Goal: Task Accomplishment & Management: Use online tool/utility

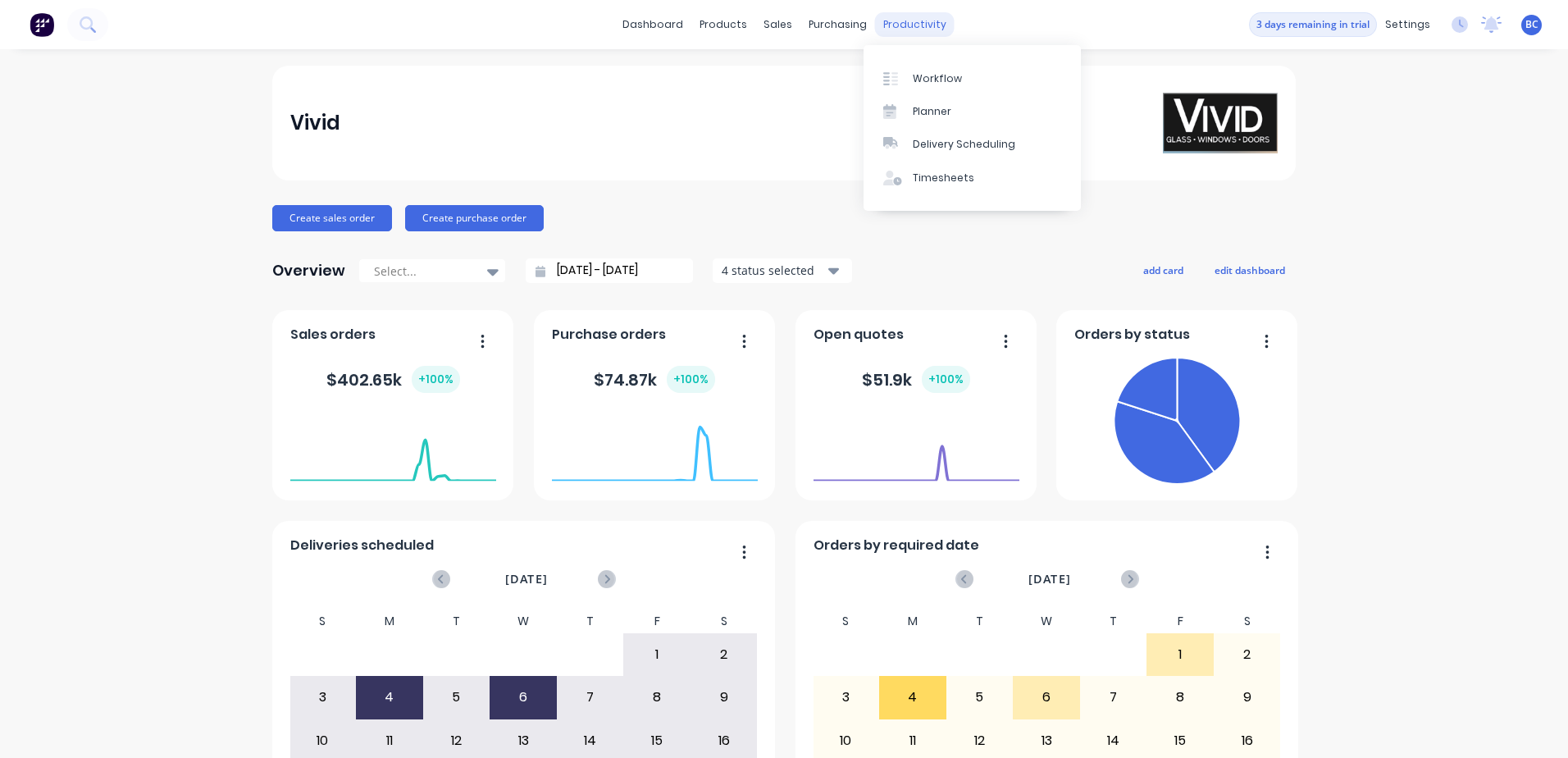
click at [894, 25] on div "productivity" at bounding box center [915, 25] width 80 height 25
click at [910, 189] on link "Timesheets" at bounding box center [972, 178] width 217 height 33
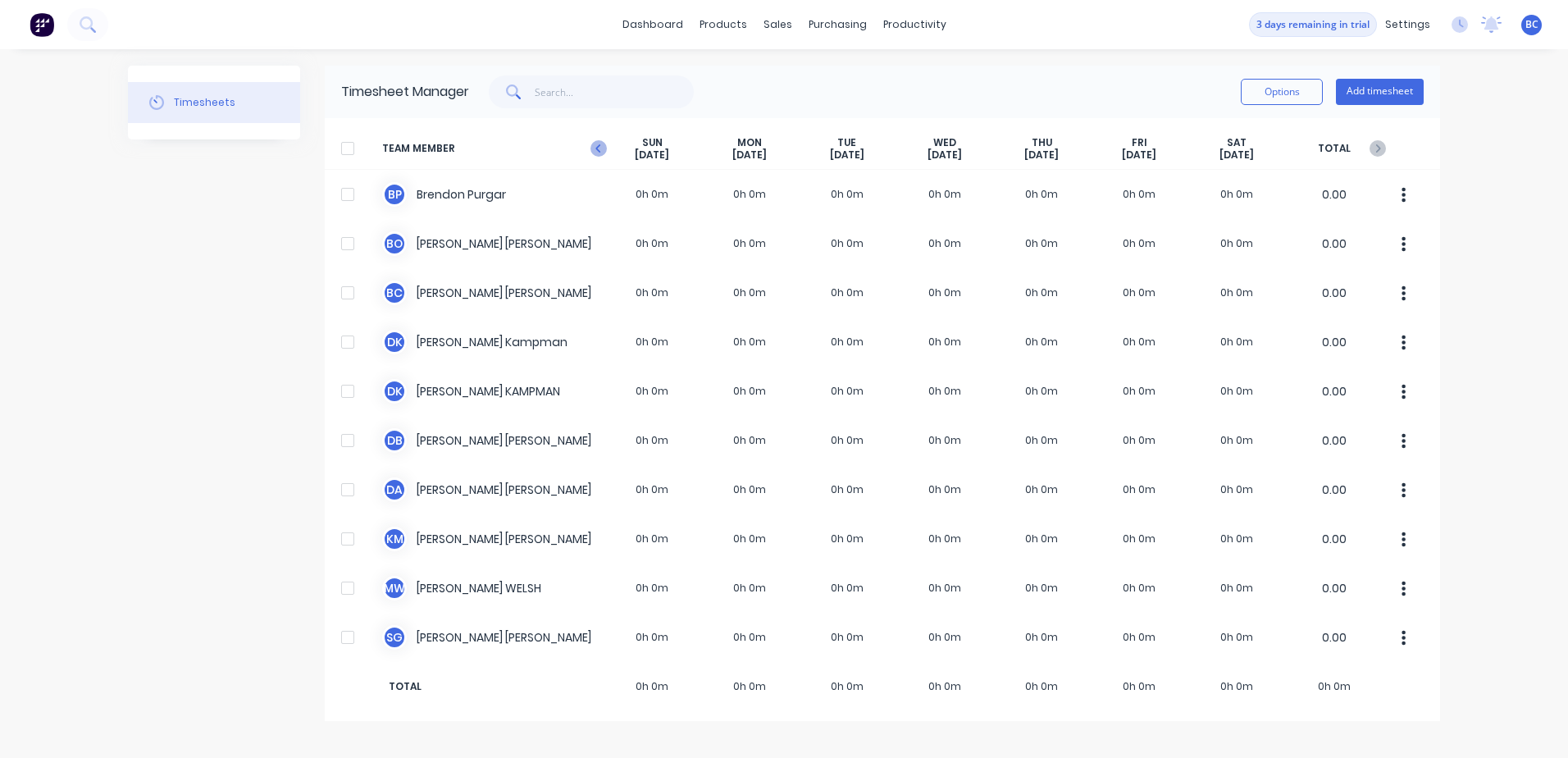
click at [597, 144] on icon at bounding box center [599, 148] width 16 height 16
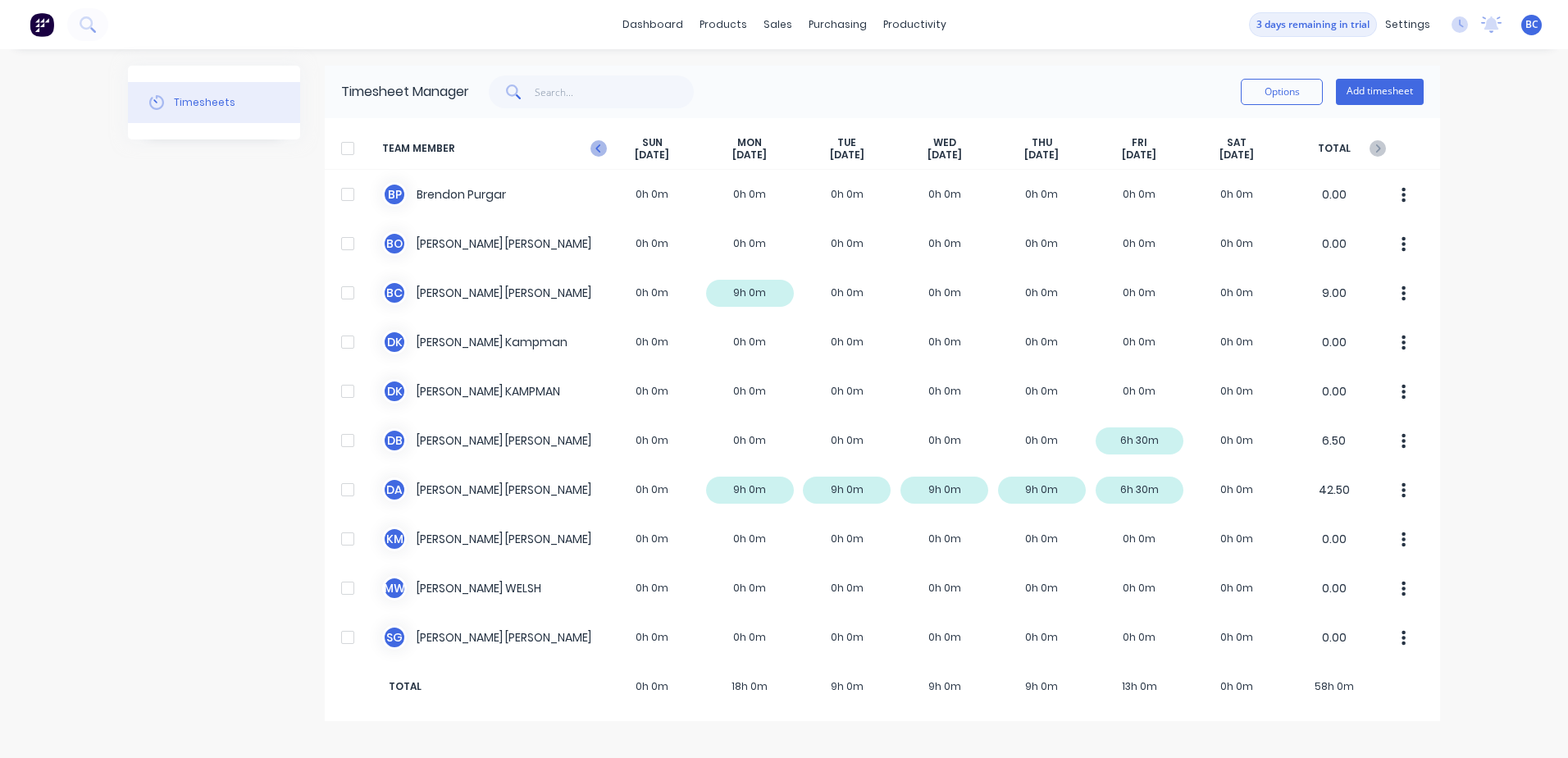
click at [598, 147] on icon at bounding box center [598, 148] width 5 height 9
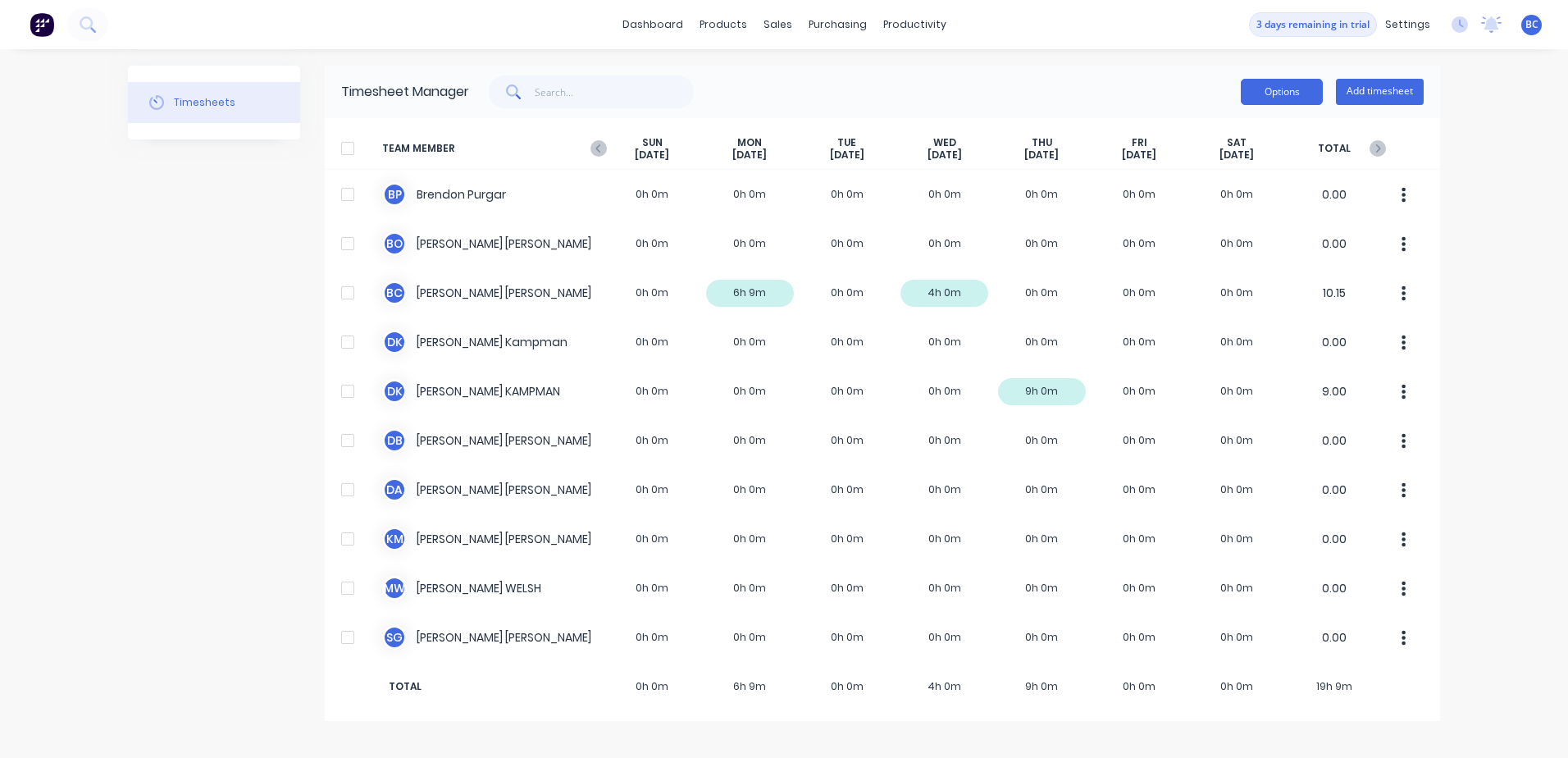
click at [1303, 88] on button "Options" at bounding box center [1282, 91] width 82 height 26
click at [1515, 167] on div "dashboard products sales purchasing productivity dashboard products Product Cat…" at bounding box center [784, 379] width 1568 height 758
click at [350, 141] on div at bounding box center [348, 148] width 33 height 33
click at [1291, 98] on button "Options" at bounding box center [1282, 91] width 82 height 26
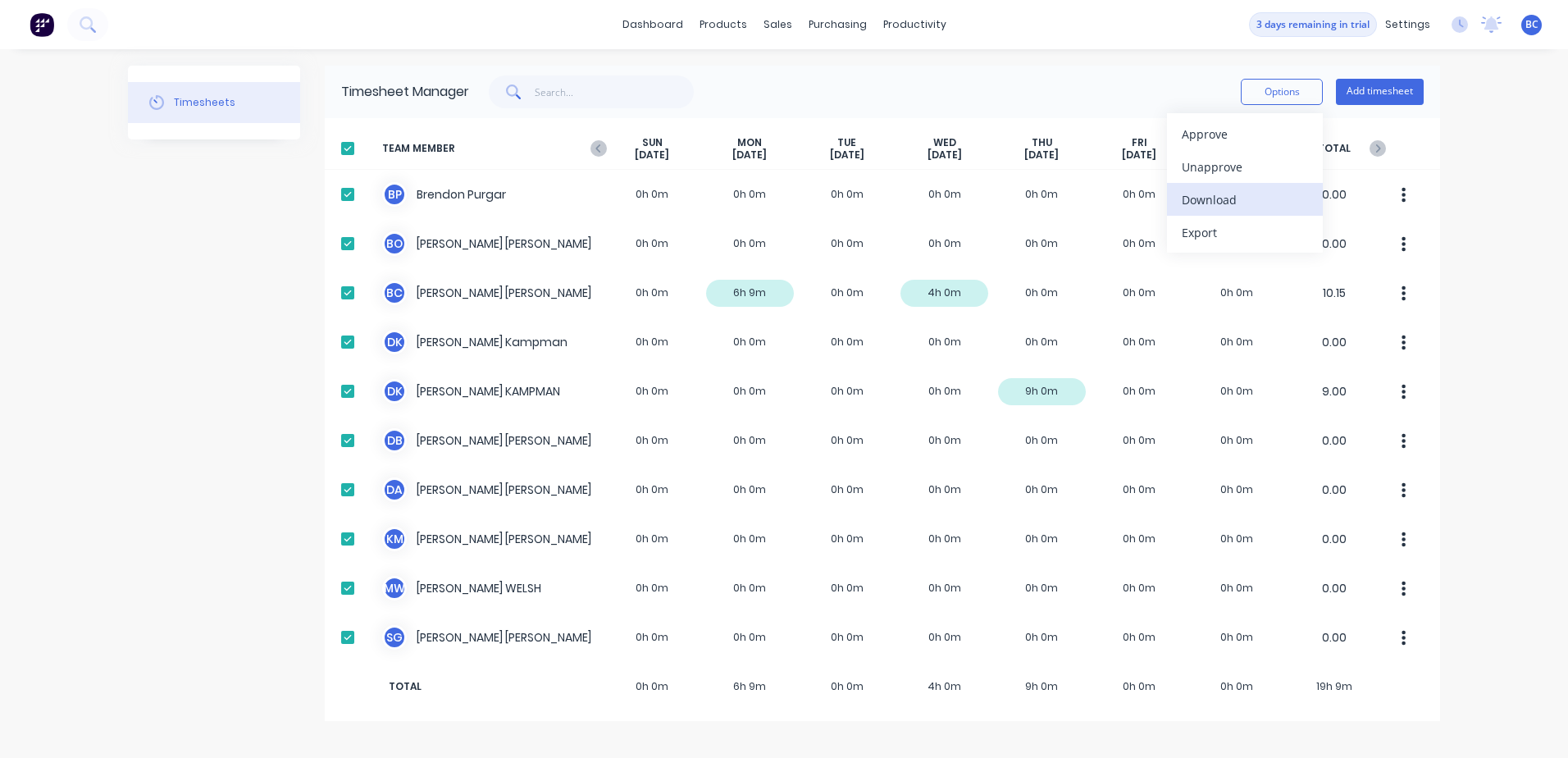
click at [1214, 199] on div "Download" at bounding box center [1244, 199] width 126 height 24
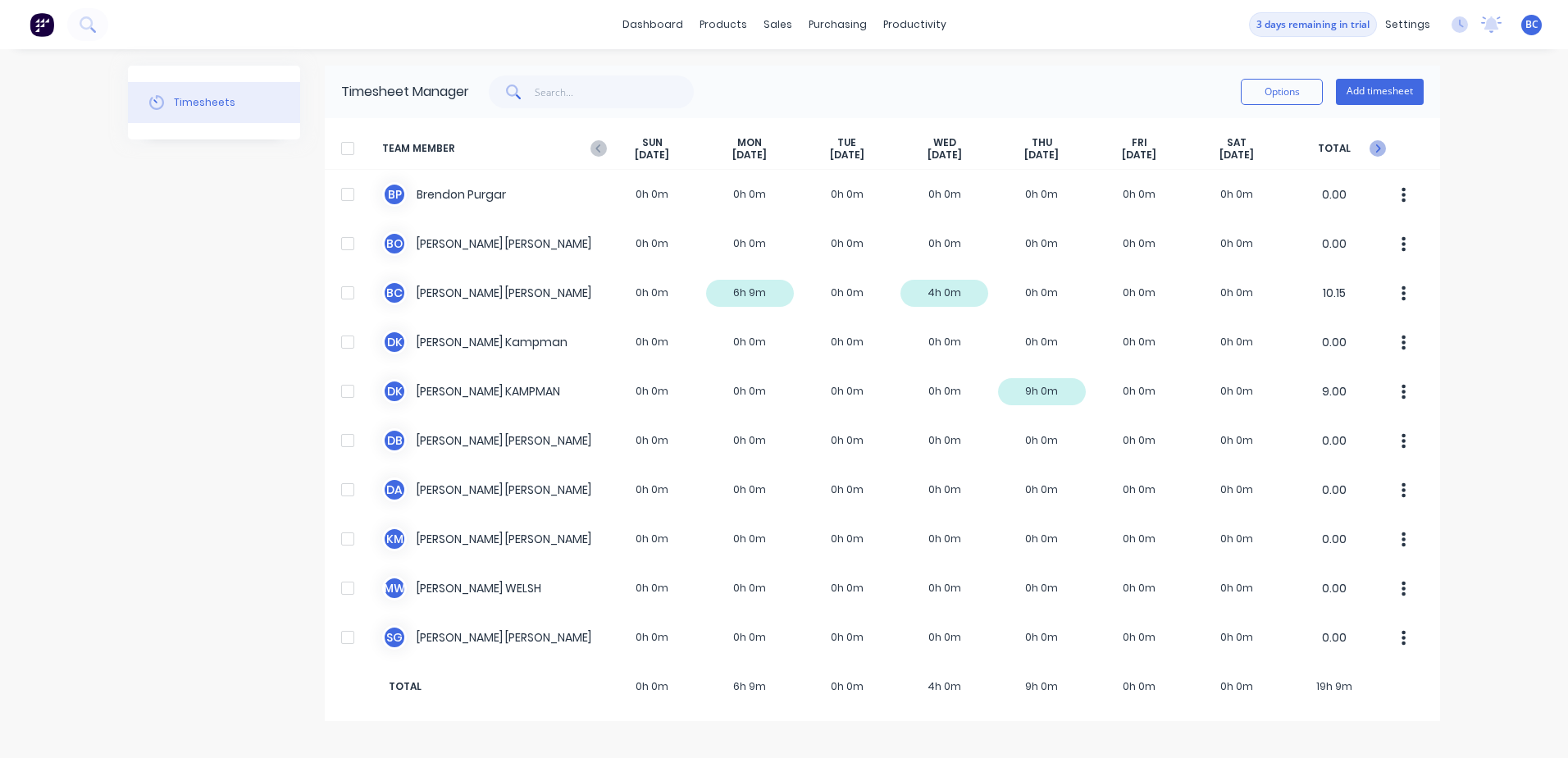
click at [1384, 149] on icon at bounding box center [1378, 148] width 16 height 16
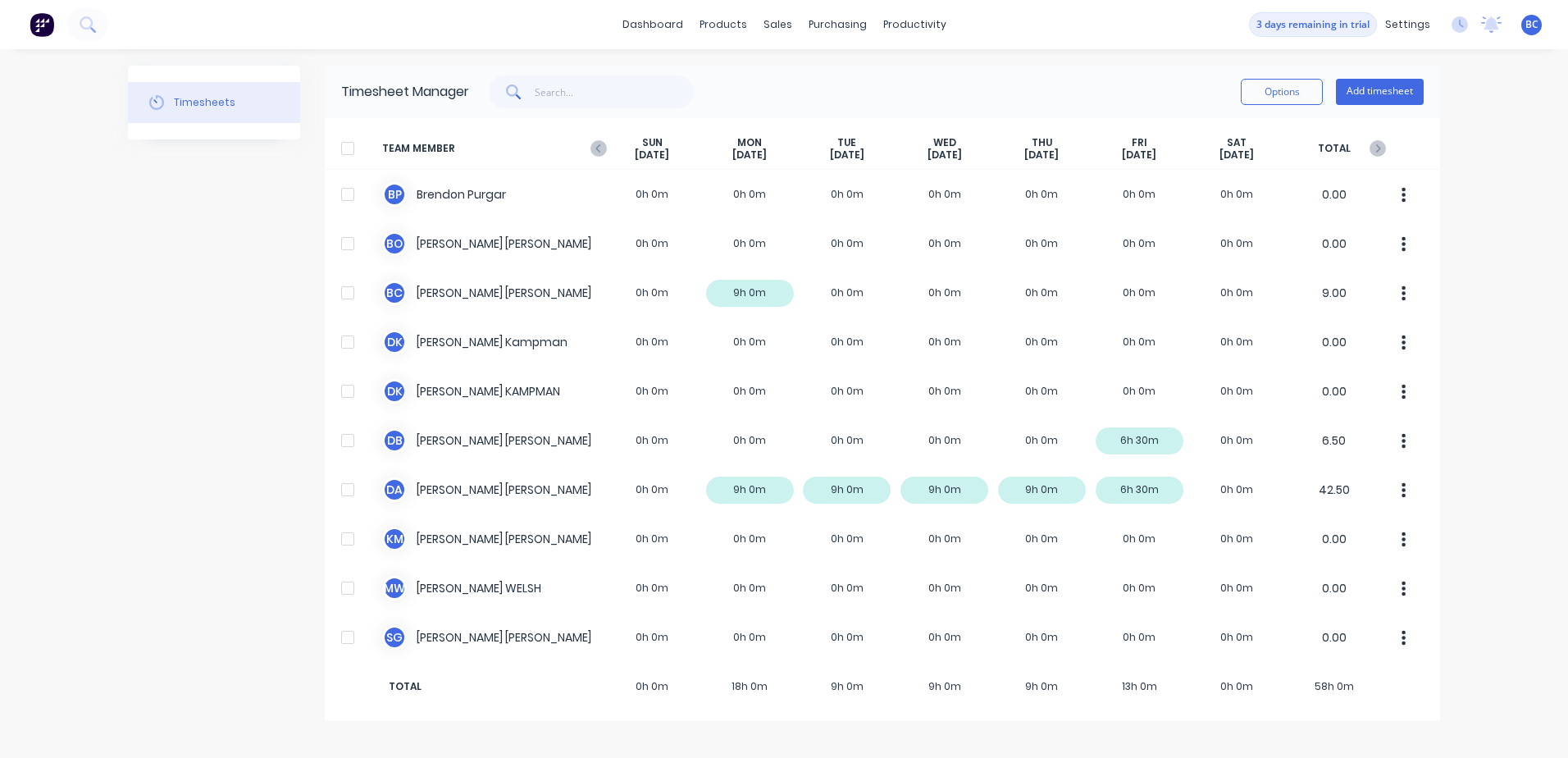
click at [347, 150] on div at bounding box center [348, 148] width 33 height 33
click at [1264, 87] on button "Options" at bounding box center [1282, 91] width 82 height 26
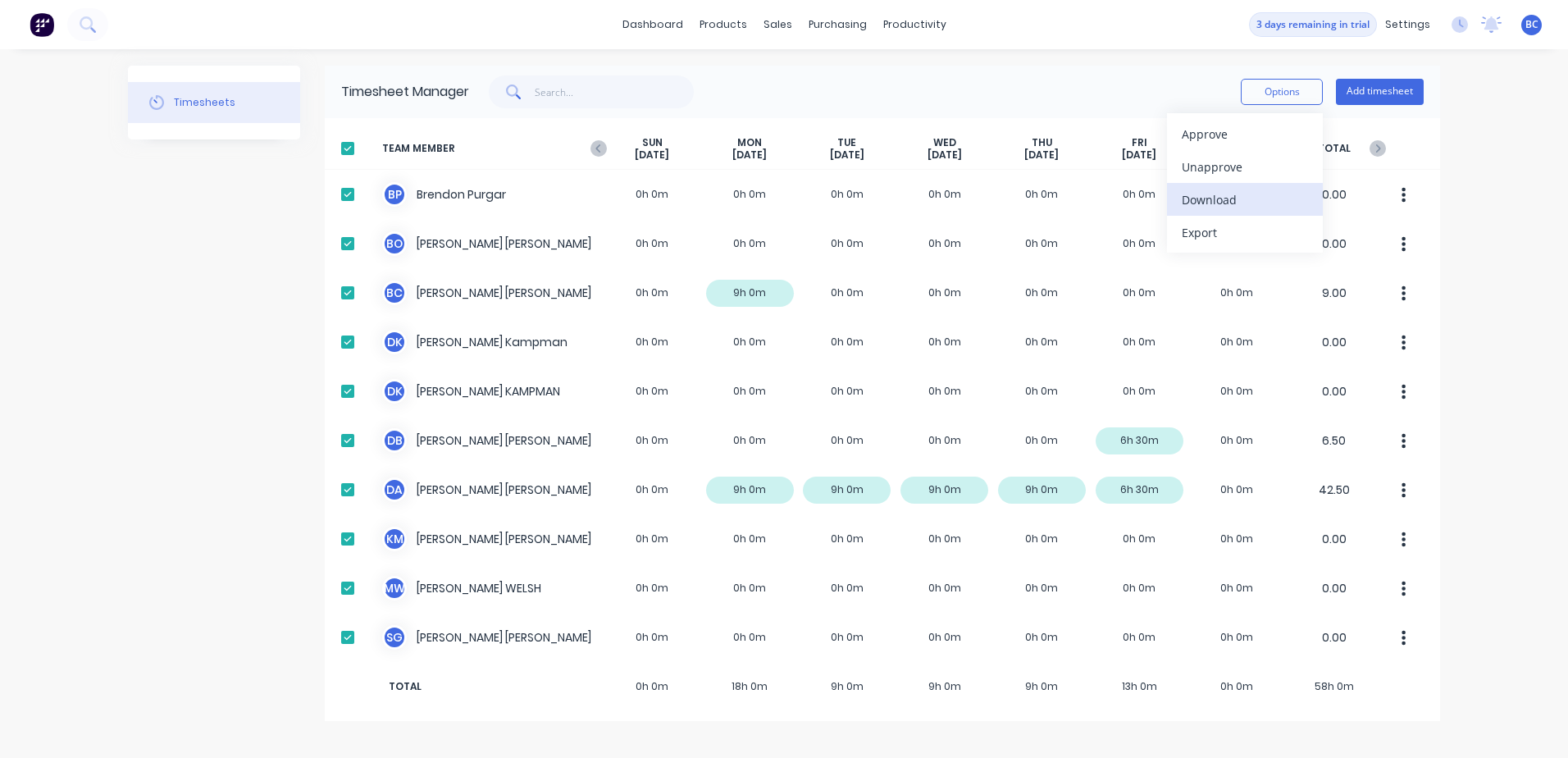
click at [1216, 205] on div "Download" at bounding box center [1244, 199] width 126 height 24
